Goal: Information Seeking & Learning: Learn about a topic

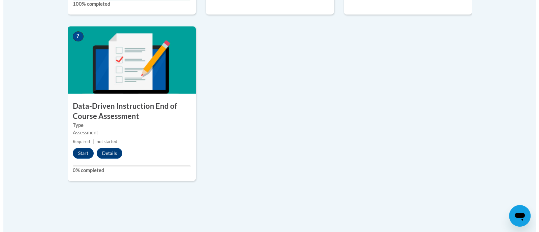
scroll to position [534, 0]
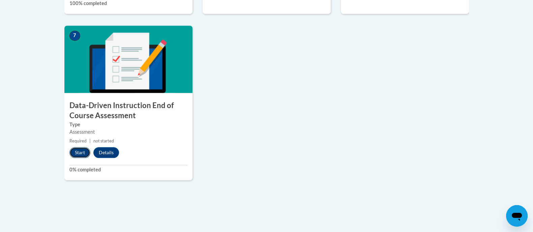
click at [82, 150] on button "Start" at bounding box center [79, 152] width 21 height 11
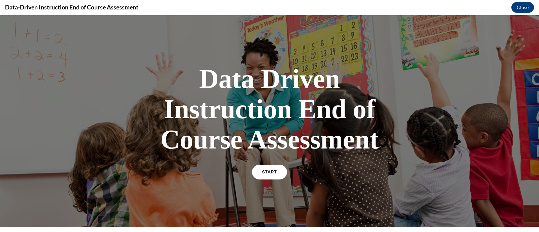
scroll to position [0, 0]
click at [267, 172] on span "START" at bounding box center [269, 172] width 15 height 5
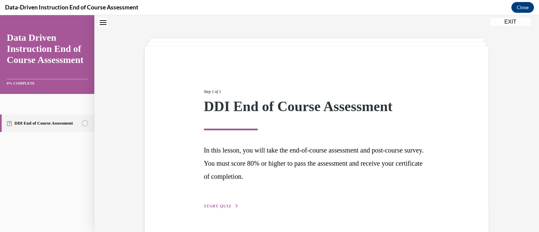
scroll to position [39, 0]
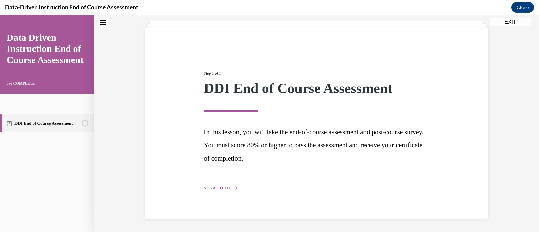
click at [221, 186] on span "START QUIZ" at bounding box center [218, 188] width 28 height 5
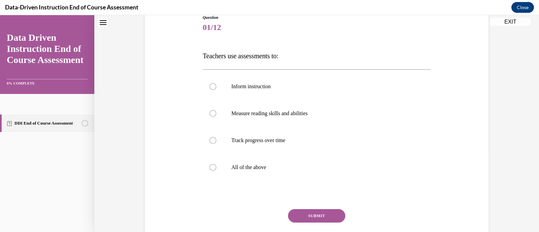
scroll to position [80, 0]
click at [259, 164] on p "All of the above" at bounding box center [322, 166] width 183 height 7
click at [216, 164] on input "All of the above" at bounding box center [213, 166] width 7 height 7
radio input "true"
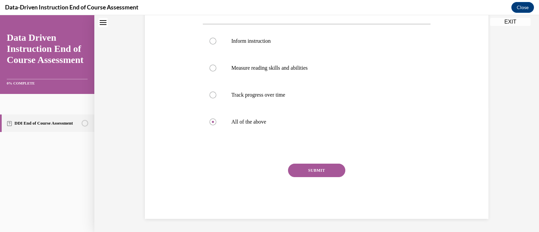
click at [317, 171] on button "SUBMIT" at bounding box center [316, 170] width 57 height 13
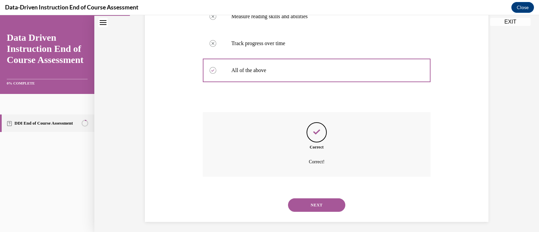
scroll to position [179, 0]
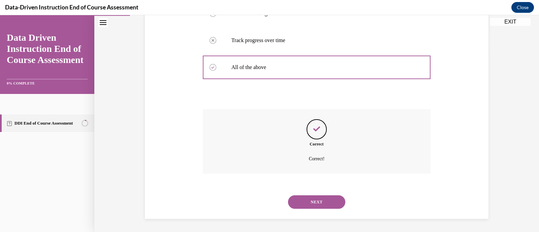
click at [318, 201] on button "NEXT" at bounding box center [316, 201] width 57 height 13
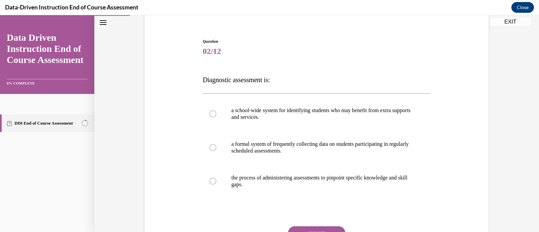
scroll to position [66, 0]
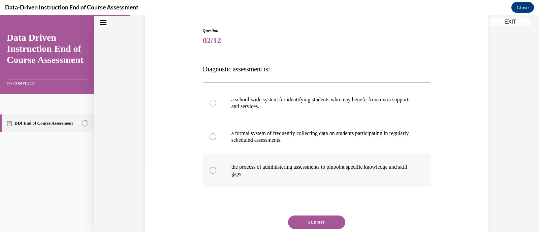
click at [224, 175] on label "the process of administering assessments to pinpoint specific knowledge and ski…" at bounding box center [317, 171] width 228 height 34
click at [216, 174] on input "the process of administering assessments to pinpoint specific knowledge and ski…" at bounding box center [213, 170] width 7 height 7
radio input "true"
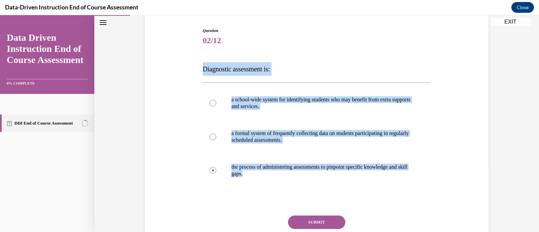
drag, startPoint x: 277, startPoint y: 177, endPoint x: 193, endPoint y: 70, distance: 135.4
click at [193, 70] on div "Question 02/12 Diagnostic assessment is: a school-wide system for identifying s…" at bounding box center [316, 138] width 347 height 263
copy div "Diagnostic assessment is: a school-wide system for identifying students who may…"
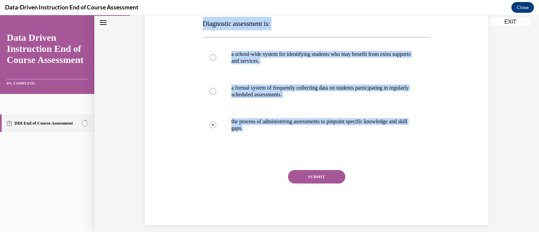
click at [322, 179] on button "SUBMIT" at bounding box center [316, 176] width 57 height 13
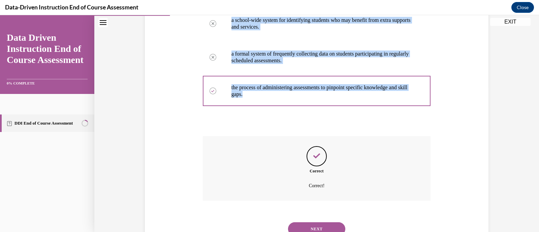
scroll to position [172, 0]
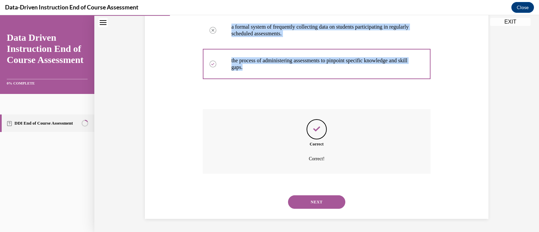
click at [321, 202] on button "NEXT" at bounding box center [316, 201] width 57 height 13
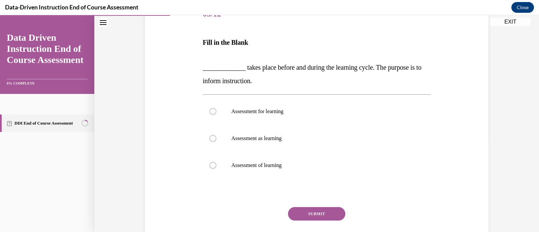
scroll to position [93, 0]
click at [261, 117] on label "Assessment for learning" at bounding box center [317, 110] width 228 height 27
click at [216, 114] on input "Assessment for learning" at bounding box center [213, 110] width 7 height 7
radio input "true"
drag, startPoint x: 288, startPoint y: 169, endPoint x: 185, endPoint y: 65, distance: 146.3
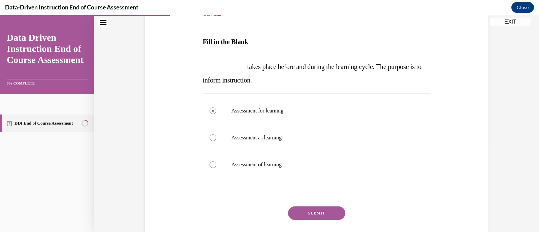
click at [185, 65] on div "Question 03/12 Fill in the Blank _____________ takes place before and during th…" at bounding box center [316, 121] width 347 height 282
copy div "_____________ takes place before and during the learning cycle. The purpose is …"
click at [313, 211] on button "SUBMIT" at bounding box center [316, 213] width 57 height 13
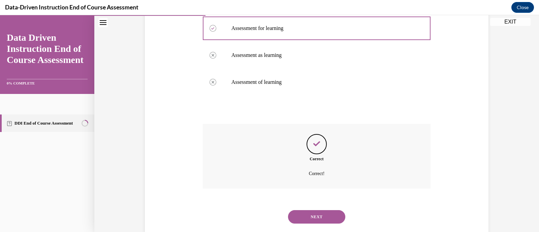
scroll to position [191, 0]
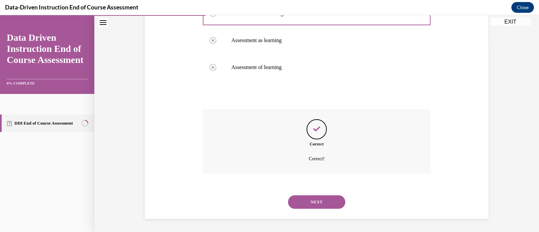
click at [312, 202] on button "NEXT" at bounding box center [316, 201] width 57 height 13
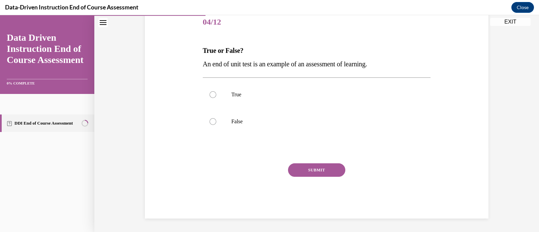
scroll to position [74, 0]
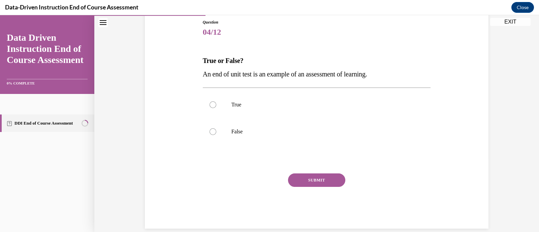
drag, startPoint x: 383, startPoint y: 73, endPoint x: 187, endPoint y: 66, distance: 196.2
click at [187, 66] on div "Question 04/12 True or False? An end of unit test is an example of an assessmen…" at bounding box center [316, 114] width 347 height 230
copy div "True or False? An end of unit test is an example of an assessment of learning."
click at [209, 108] on label "True" at bounding box center [317, 104] width 228 height 27
click at [210, 108] on input "True" at bounding box center [213, 104] width 7 height 7
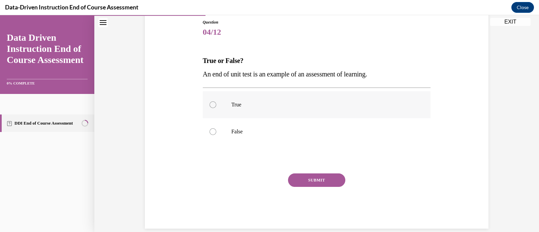
radio input "true"
click at [320, 174] on button "SUBMIT" at bounding box center [316, 179] width 57 height 13
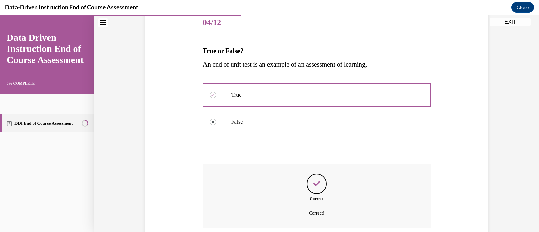
scroll to position [139, 0]
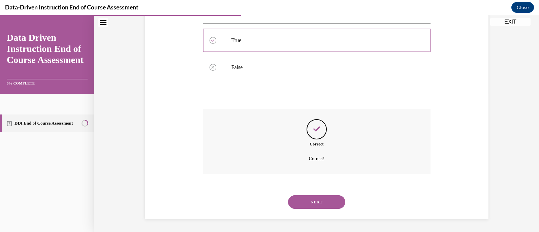
click at [318, 203] on button "NEXT" at bounding box center [316, 201] width 57 height 13
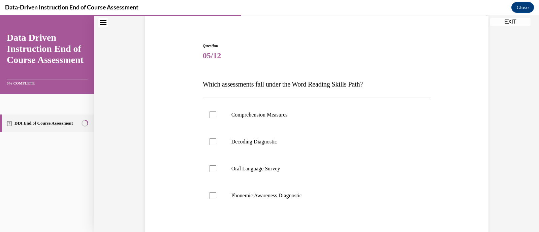
scroll to position [52, 0]
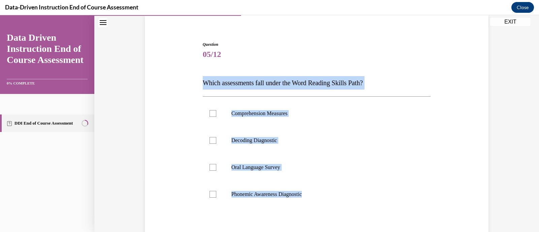
drag, startPoint x: 318, startPoint y: 192, endPoint x: 195, endPoint y: 72, distance: 171.5
click at [195, 72] on div "Question 05/12 Which assessments fall under the Word Reading Skills Path? Compr…" at bounding box center [316, 156] width 347 height 270
copy div "Which assessments fall under the Word Reading Skills Path? Comprehension Measur…"
click at [238, 146] on label "Decoding Diagnostic" at bounding box center [317, 140] width 228 height 27
click at [216, 144] on input "Decoding Diagnostic" at bounding box center [213, 140] width 7 height 7
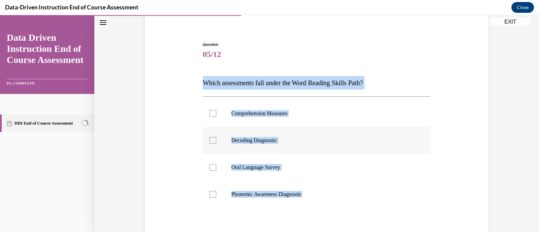
checkbox input "true"
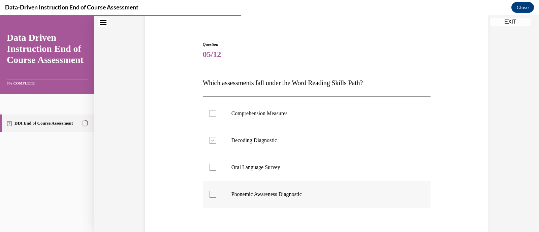
click at [251, 192] on p "Phonemic Awareness Diagnostic" at bounding box center [322, 194] width 183 height 7
click at [216, 192] on input "Phonemic Awareness Diagnostic" at bounding box center [213, 194] width 7 height 7
checkbox input "true"
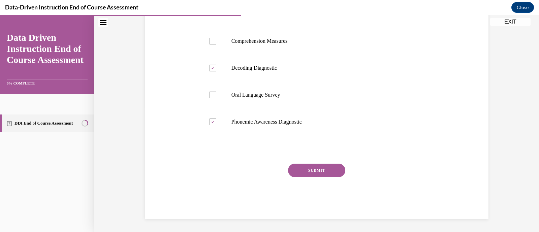
click at [319, 172] on button "SUBMIT" at bounding box center [316, 170] width 57 height 13
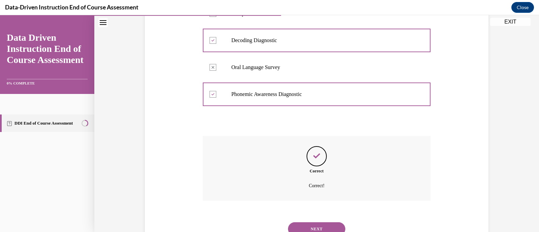
scroll to position [179, 0]
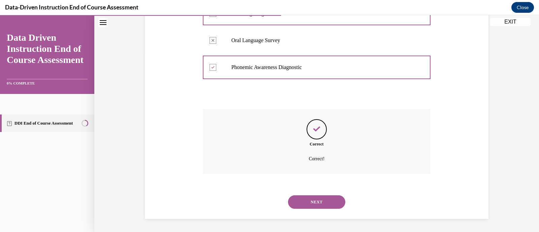
click at [317, 200] on button "NEXT" at bounding box center [316, 201] width 57 height 13
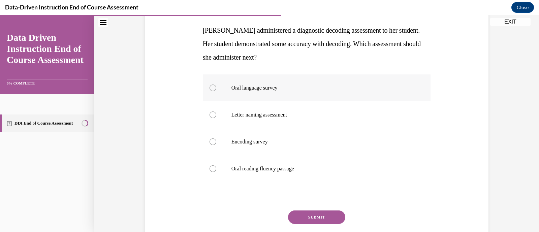
scroll to position [106, 0]
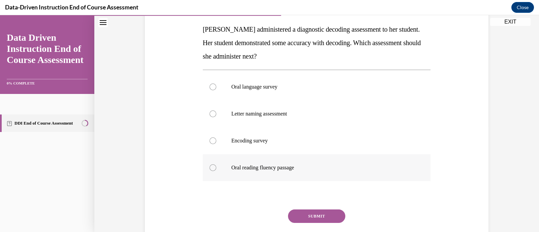
click at [307, 168] on p "Oral reading fluency passage" at bounding box center [322, 167] width 183 height 7
click at [216, 168] on input "Oral reading fluency passage" at bounding box center [213, 167] width 7 height 7
radio input "true"
drag, startPoint x: 307, startPoint y: 168, endPoint x: 253, endPoint y: 148, distance: 57.9
click at [253, 148] on div "Oral language survey Letter naming assessment Encoding survey Oral reading flue…" at bounding box center [317, 127] width 228 height 108
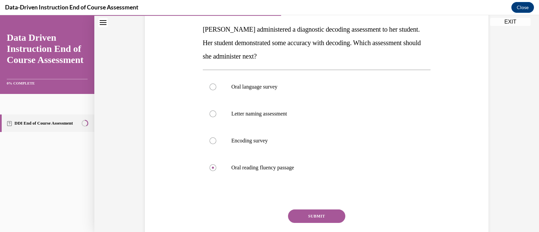
scroll to position [98, 0]
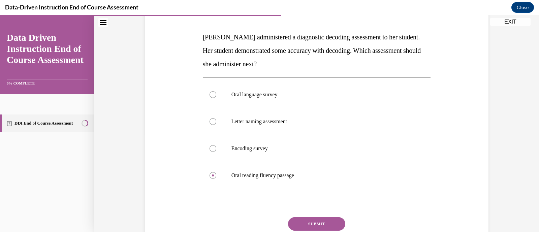
click at [177, 68] on div "Question 06/12 Mrs. Lee administered a diagnostic decoding assessment to her st…" at bounding box center [316, 123] width 347 height 297
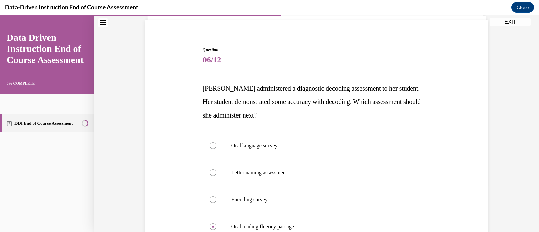
scroll to position [21, 0]
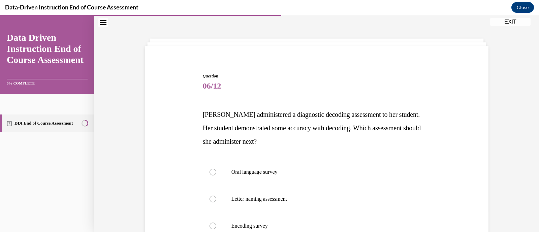
drag, startPoint x: 309, startPoint y: 173, endPoint x: 188, endPoint y: 106, distance: 138.0
click at [188, 106] on div "Question 06/12 Mrs. Lee administered a diagnostic decoding assessment to her st…" at bounding box center [316, 201] width 347 height 297
copy div "Mrs. Lee administered a diagnostic decoding assessment to her student. Her stud…"
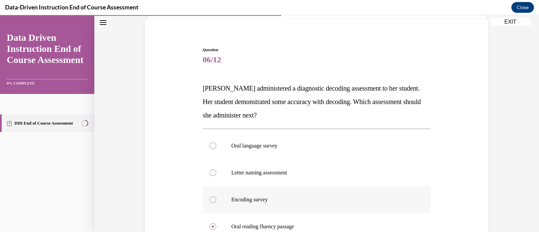
click at [261, 199] on p "Encoding survey" at bounding box center [322, 199] width 183 height 7
click at [216, 199] on input "Encoding survey" at bounding box center [213, 199] width 7 height 7
radio input "true"
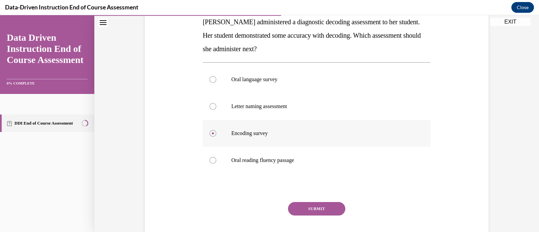
scroll to position [114, 0]
click at [315, 212] on button "SUBMIT" at bounding box center [316, 208] width 57 height 13
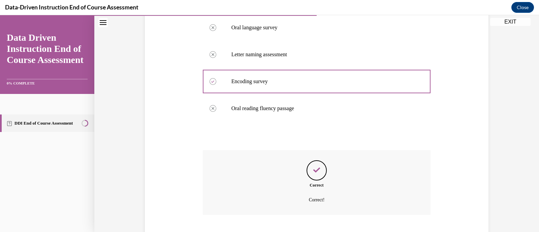
scroll to position [206, 0]
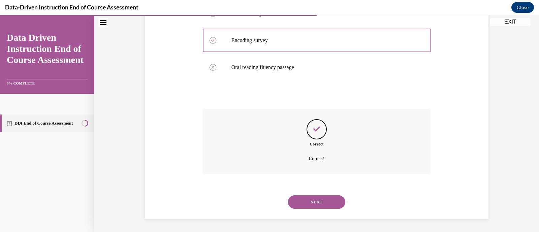
click at [317, 204] on button "NEXT" at bounding box center [316, 201] width 57 height 13
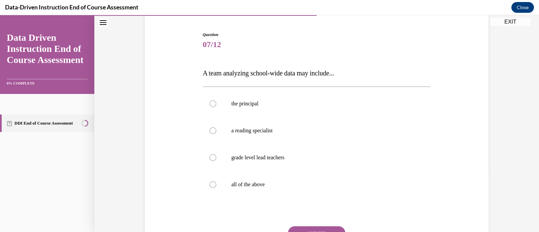
scroll to position [69, 0]
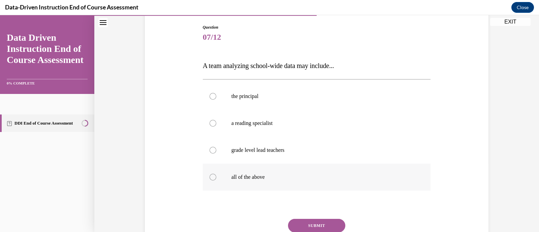
click at [264, 181] on label "all of the above" at bounding box center [317, 177] width 228 height 27
click at [216, 181] on input "all of the above" at bounding box center [213, 177] width 7 height 7
radio input "true"
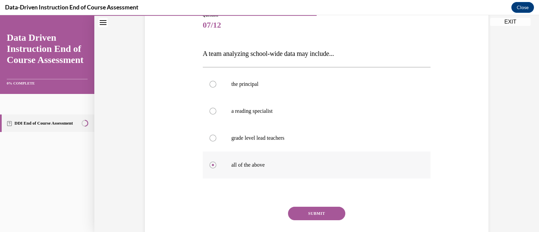
scroll to position [82, 0]
click at [306, 211] on button "SUBMIT" at bounding box center [316, 212] width 57 height 13
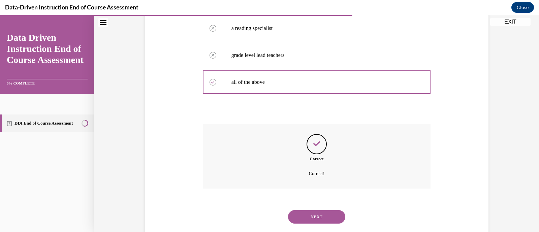
scroll to position [179, 0]
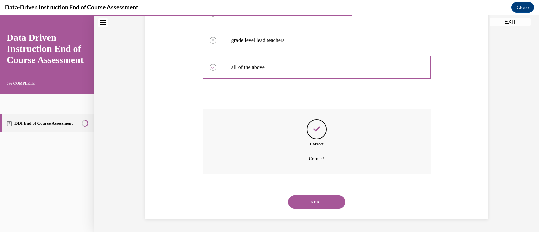
click at [319, 199] on button "NEXT" at bounding box center [316, 201] width 57 height 13
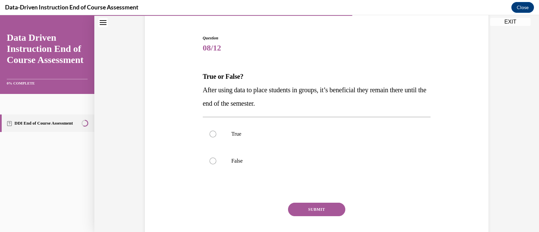
scroll to position [69, 0]
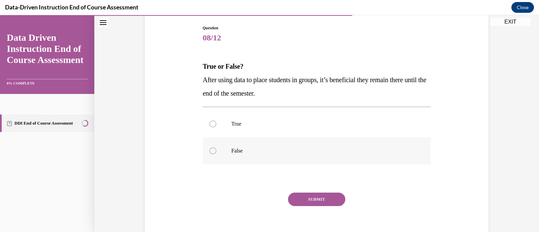
click at [264, 157] on label "False" at bounding box center [317, 150] width 228 height 27
click at [216, 154] on input "False" at bounding box center [213, 151] width 7 height 7
radio input "true"
click at [304, 193] on button "SUBMIT" at bounding box center [316, 199] width 57 height 13
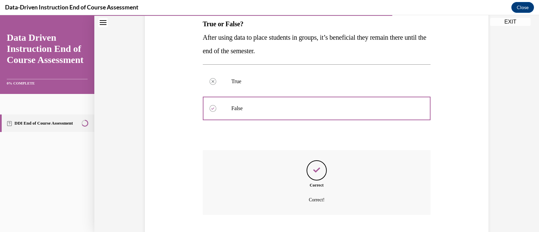
scroll to position [152, 0]
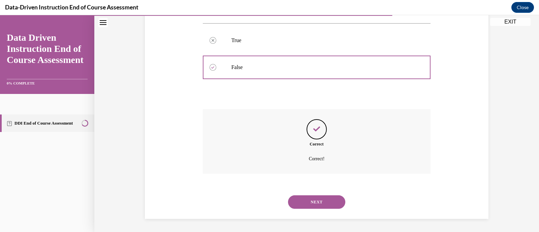
click at [312, 201] on button "NEXT" at bounding box center [316, 201] width 57 height 13
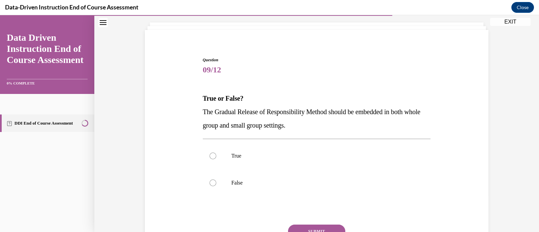
scroll to position [41, 0]
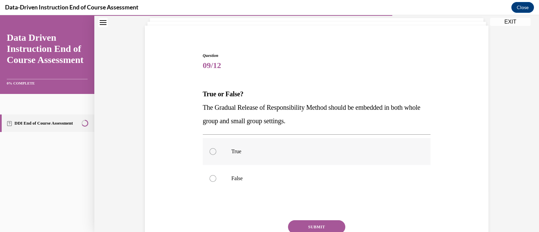
click at [295, 149] on p "True" at bounding box center [322, 151] width 183 height 7
click at [216, 149] on input "True" at bounding box center [213, 151] width 7 height 7
radio input "true"
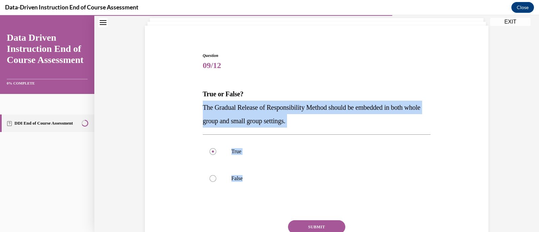
drag, startPoint x: 263, startPoint y: 182, endPoint x: 192, endPoint y: 108, distance: 102.2
click at [192, 108] on div "Question 09/12 True or False? The Gradual Release of Responsibility Method shou…" at bounding box center [316, 153] width 347 height 243
copy div "The Gradual Release of Responsibility Method should be embedded in both whole g…"
click at [192, 108] on div "Question 09/12 True or False? The Gradual Release of Responsibility Method shou…" at bounding box center [316, 153] width 347 height 243
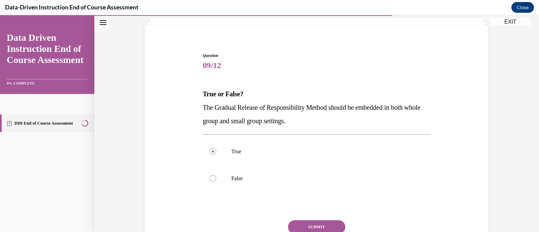
click at [298, 225] on button "SUBMIT" at bounding box center [316, 226] width 57 height 13
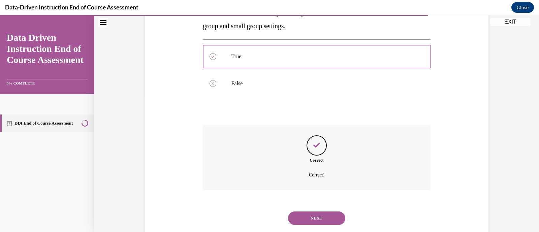
scroll to position [152, 0]
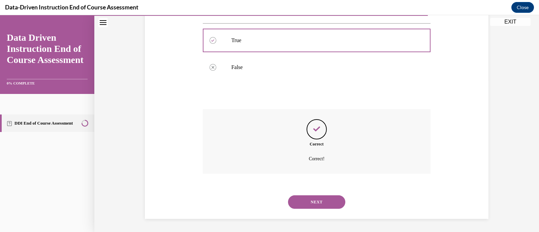
click at [320, 205] on button "NEXT" at bounding box center [316, 201] width 57 height 13
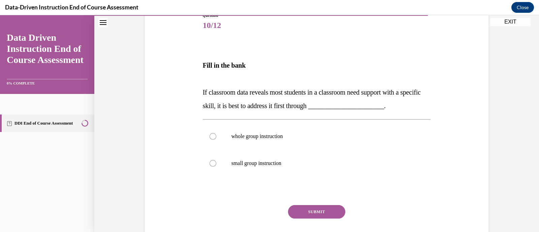
scroll to position [115, 0]
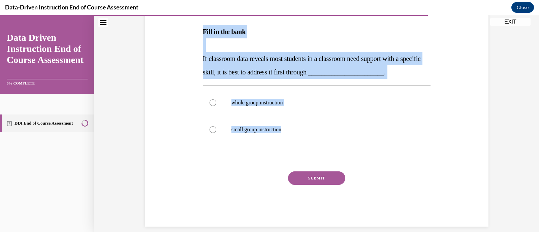
drag, startPoint x: 295, startPoint y: 127, endPoint x: 196, endPoint y: 32, distance: 137.2
click at [196, 32] on div "Question 10/12 Fill in the bank If classroom data reveals most students in a cl…" at bounding box center [316, 93] width 347 height 268
copy div "Fill in the bank If classroom data reveals most students in a classroom need su…"
click at [265, 100] on p "whole group instruction" at bounding box center [322, 102] width 183 height 7
click at [216, 100] on input "whole group instruction" at bounding box center [213, 102] width 7 height 7
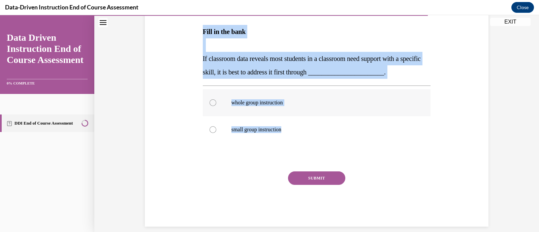
radio input "true"
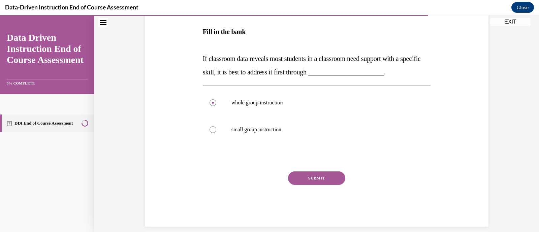
click at [328, 179] on button "SUBMIT" at bounding box center [316, 177] width 57 height 13
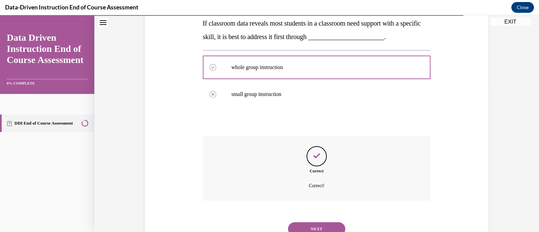
scroll to position [177, 0]
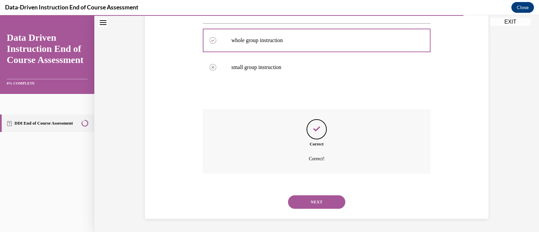
click at [313, 199] on button "NEXT" at bounding box center [316, 201] width 57 height 13
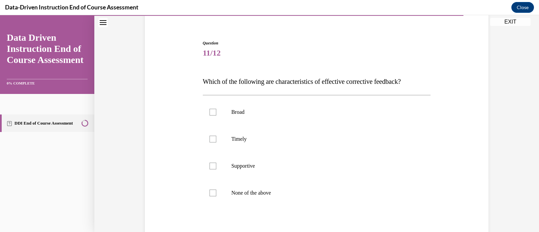
scroll to position [56, 0]
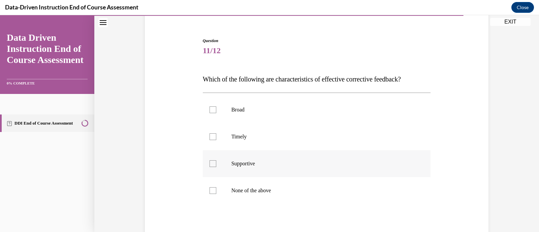
click at [245, 162] on p "Supportive" at bounding box center [322, 163] width 183 height 7
click at [216, 162] on input "Supportive" at bounding box center [213, 163] width 7 height 7
checkbox input "true"
click at [243, 147] on label "Timely" at bounding box center [317, 136] width 228 height 27
click at [216, 140] on input "Timely" at bounding box center [213, 136] width 7 height 7
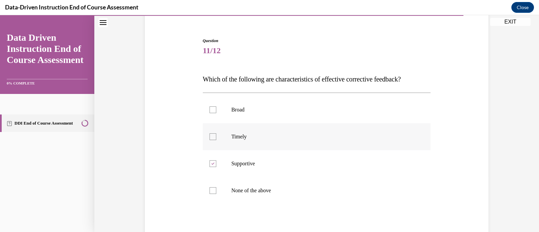
checkbox input "true"
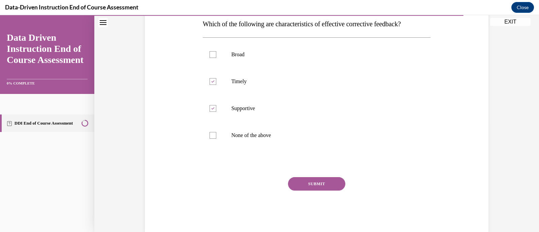
scroll to position [113, 0]
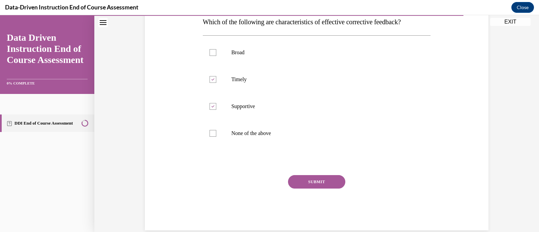
click at [303, 183] on button "SUBMIT" at bounding box center [316, 181] width 57 height 13
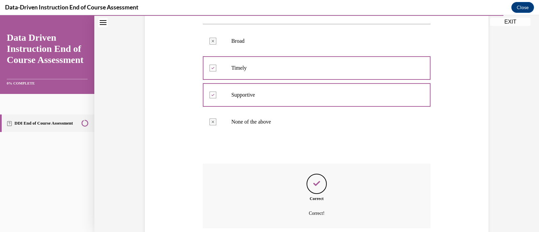
scroll to position [179, 0]
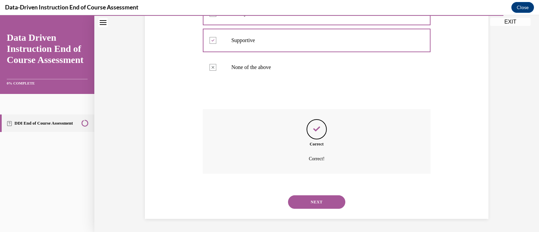
click at [310, 198] on button "NEXT" at bounding box center [316, 201] width 57 height 13
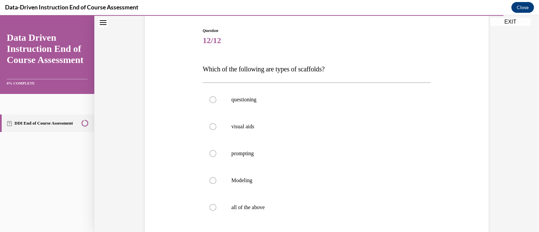
scroll to position [68, 0]
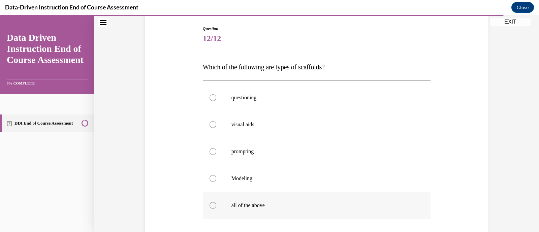
click at [261, 205] on p "all of the above" at bounding box center [322, 205] width 183 height 7
click at [216, 205] on input "all of the above" at bounding box center [213, 205] width 7 height 7
radio input "true"
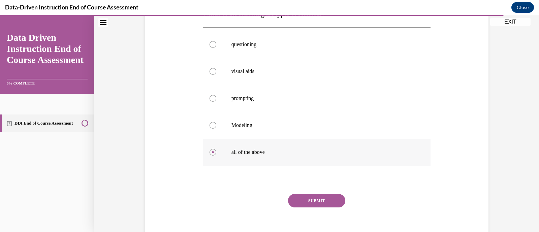
scroll to position [122, 0]
click at [309, 202] on button "SUBMIT" at bounding box center [316, 199] width 57 height 13
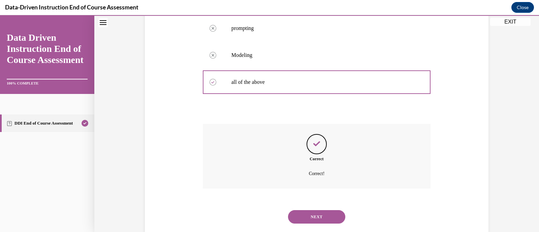
scroll to position [206, 0]
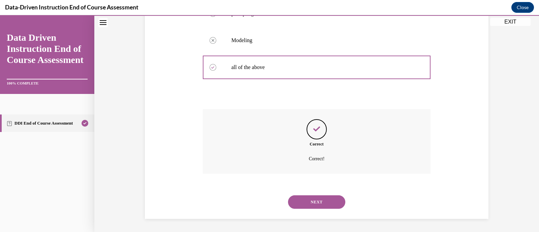
click at [325, 202] on button "NEXT" at bounding box center [316, 201] width 57 height 13
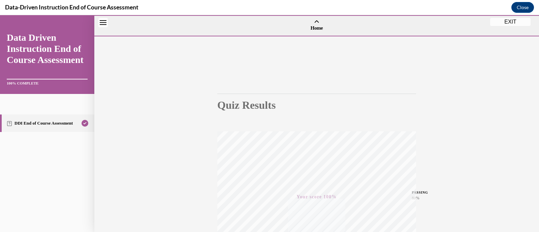
scroll to position [128, 0]
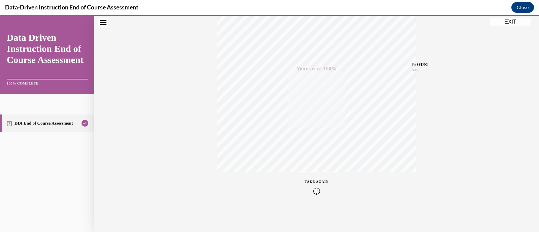
click at [516, 24] on button "EXIT" at bounding box center [510, 22] width 40 height 8
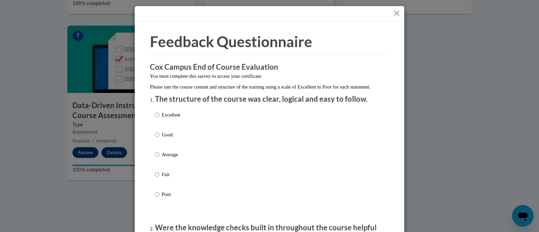
click at [167, 138] on p "Good" at bounding box center [171, 134] width 19 height 7
click at [159, 138] on input "Good" at bounding box center [157, 134] width 4 height 7
radio input "true"
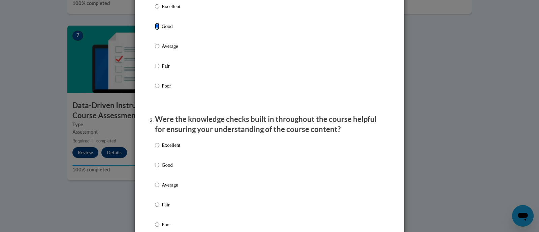
scroll to position [147, 0]
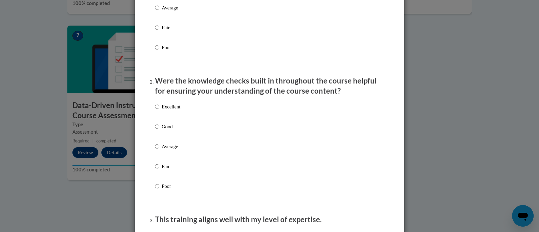
click at [163, 130] on p "Good" at bounding box center [171, 126] width 19 height 7
click at [159, 130] on input "Good" at bounding box center [157, 126] width 4 height 7
radio input "true"
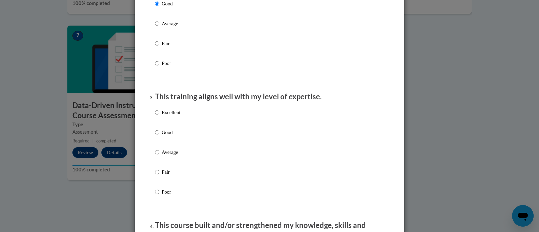
click at [163, 135] on p "Good" at bounding box center [171, 132] width 19 height 7
click at [159, 135] on input "Good" at bounding box center [157, 132] width 4 height 7
radio input "true"
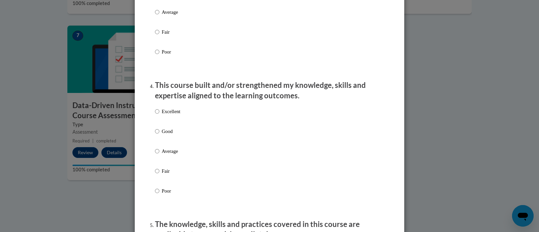
scroll to position [420, 0]
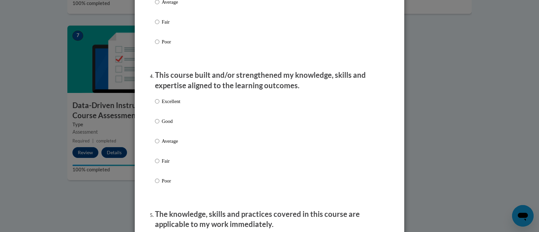
click at [162, 125] on p "Good" at bounding box center [171, 121] width 19 height 7
click at [159, 125] on input "Good" at bounding box center [157, 121] width 4 height 7
radio input "true"
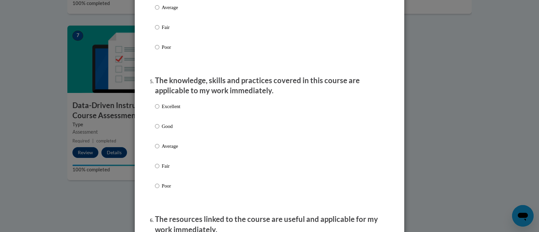
scroll to position [564, 0]
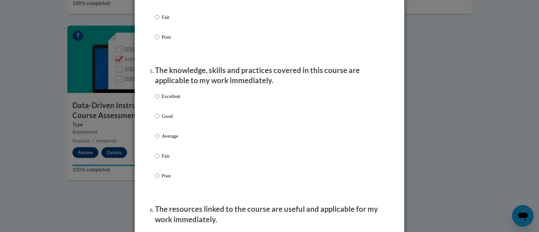
click at [162, 120] on p "Good" at bounding box center [171, 116] width 19 height 7
click at [159, 120] on input "Good" at bounding box center [157, 116] width 4 height 7
radio input "true"
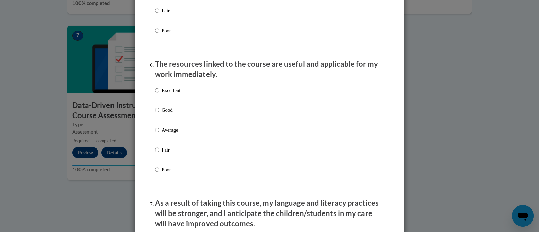
scroll to position [743, 0]
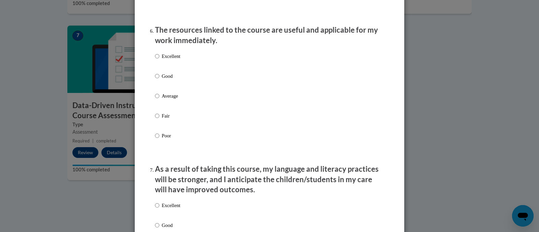
click at [162, 80] on p "Good" at bounding box center [171, 75] width 19 height 7
click at [159, 80] on input "Good" at bounding box center [157, 75] width 4 height 7
radio input "true"
click at [162, 80] on p "Good" at bounding box center [171, 75] width 19 height 7
click at [159, 80] on input "Good" at bounding box center [157, 75] width 4 height 7
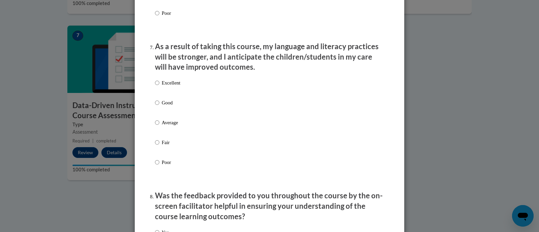
scroll to position [869, 0]
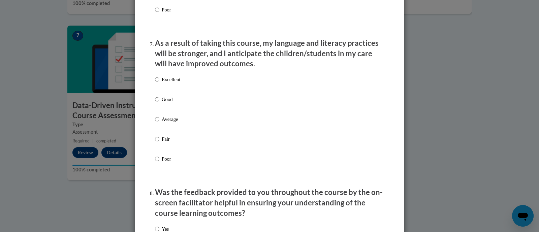
click at [165, 109] on label "Good" at bounding box center [167, 105] width 25 height 18
click at [159, 103] on input "Good" at bounding box center [157, 99] width 4 height 7
radio input "true"
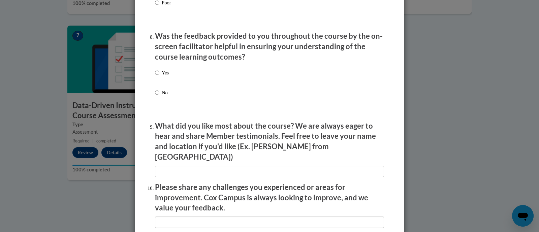
scroll to position [1028, 0]
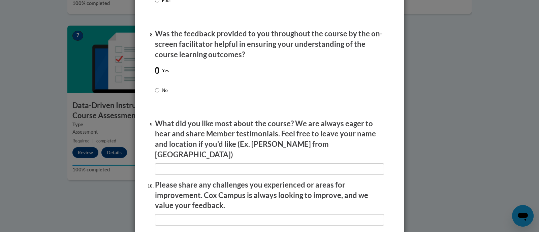
click at [156, 74] on input "Yes" at bounding box center [157, 70] width 4 height 7
radio input "true"
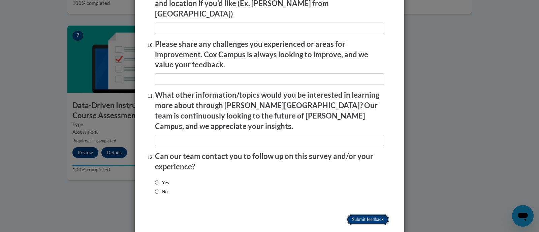
click at [361, 214] on input "Submit feedback" at bounding box center [368, 219] width 42 height 11
click at [361, 214] on input "Submitting" at bounding box center [368, 219] width 42 height 11
click at [364, 214] on input "Submitting" at bounding box center [368, 219] width 42 height 11
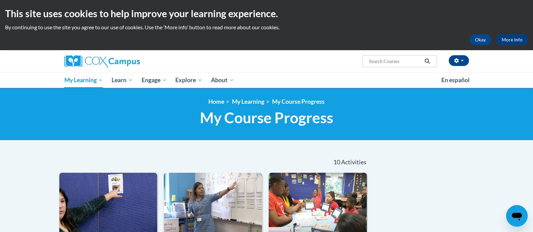
click at [155, 122] on h1 "My Course Progress New Page_My Course Progress" at bounding box center [266, 118] width 414 height 18
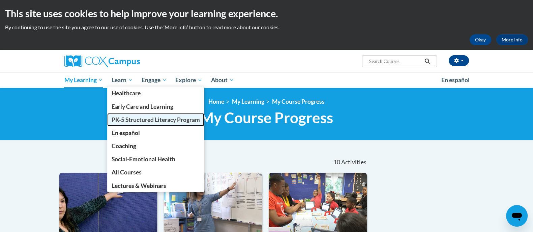
click at [141, 117] on span "PK-5 Structured Literacy Program" at bounding box center [156, 119] width 88 height 7
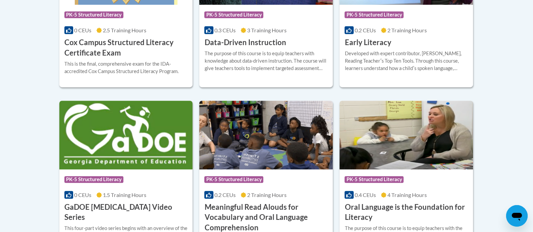
scroll to position [369, 0]
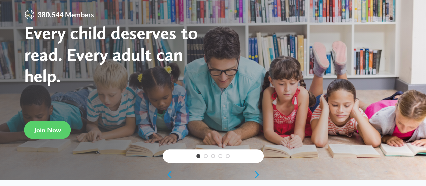
scroll to position [54, 0]
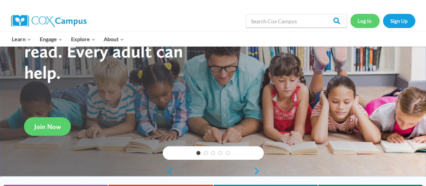
click at [368, 21] on link "Log In" at bounding box center [364, 21] width 29 height 14
